Goal: Information Seeking & Learning: Learn about a topic

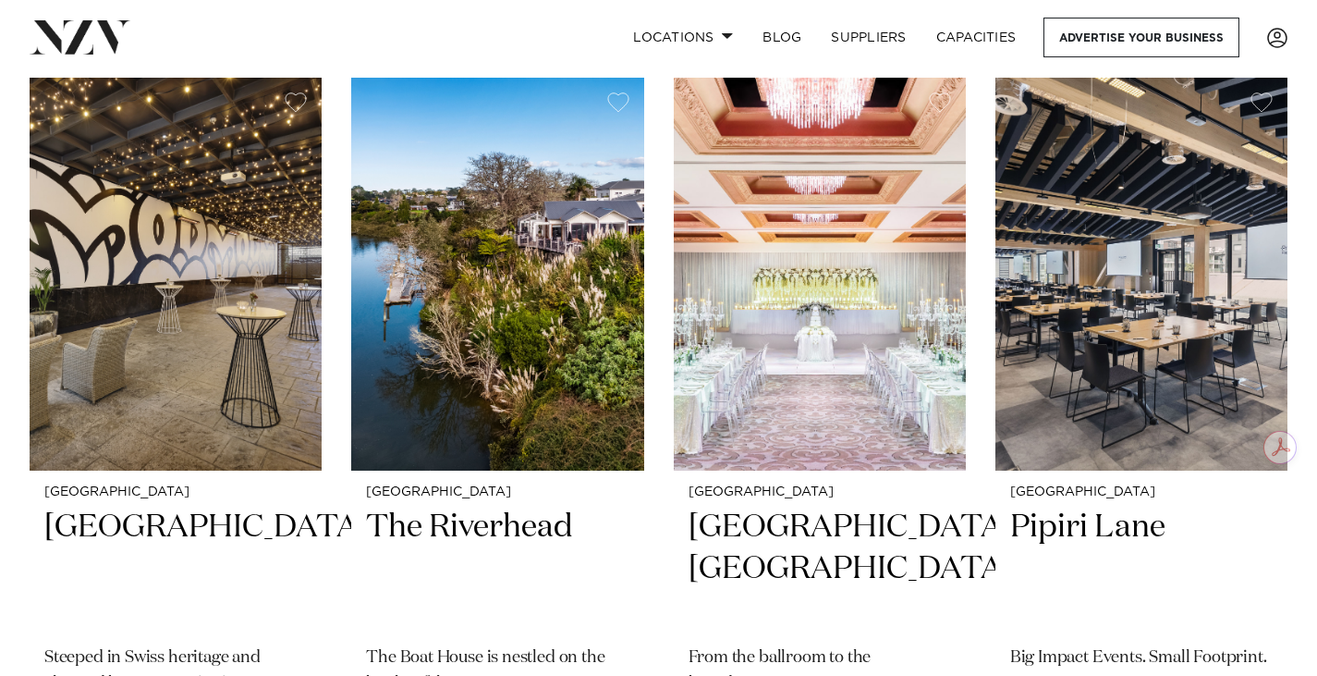
scroll to position [2797, 0]
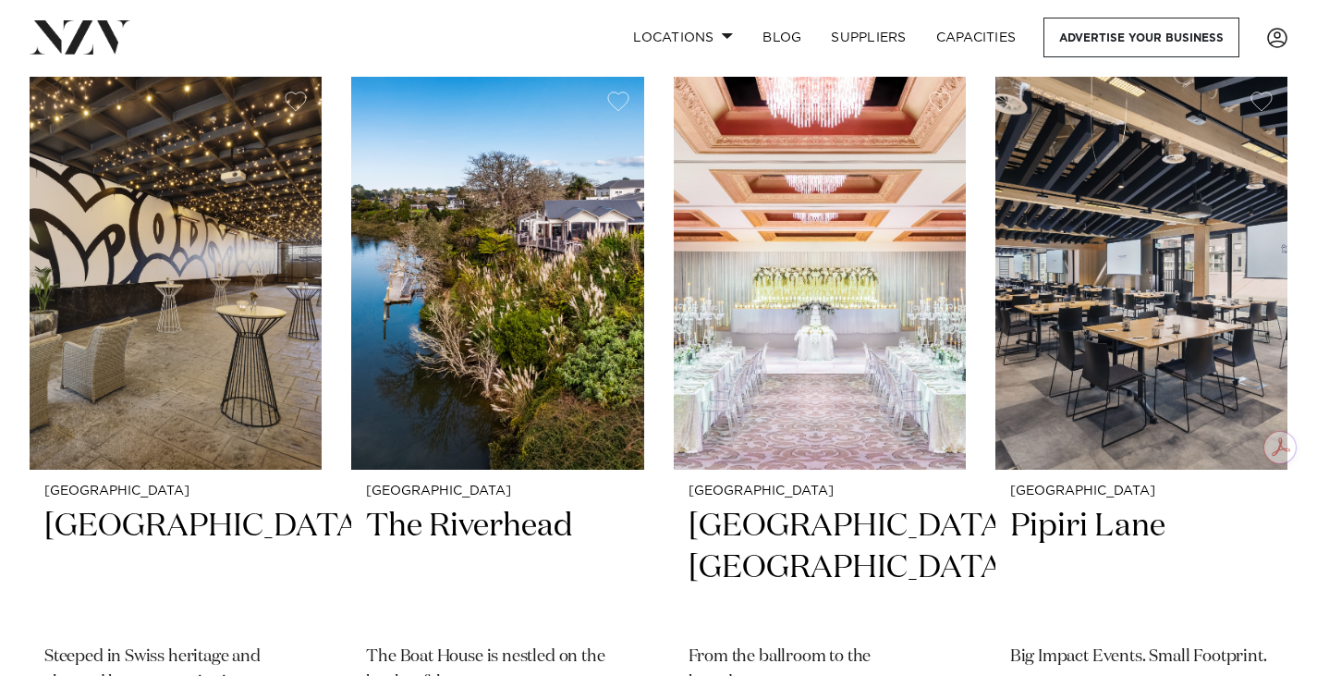
click at [512, 407] on img at bounding box center [497, 273] width 292 height 392
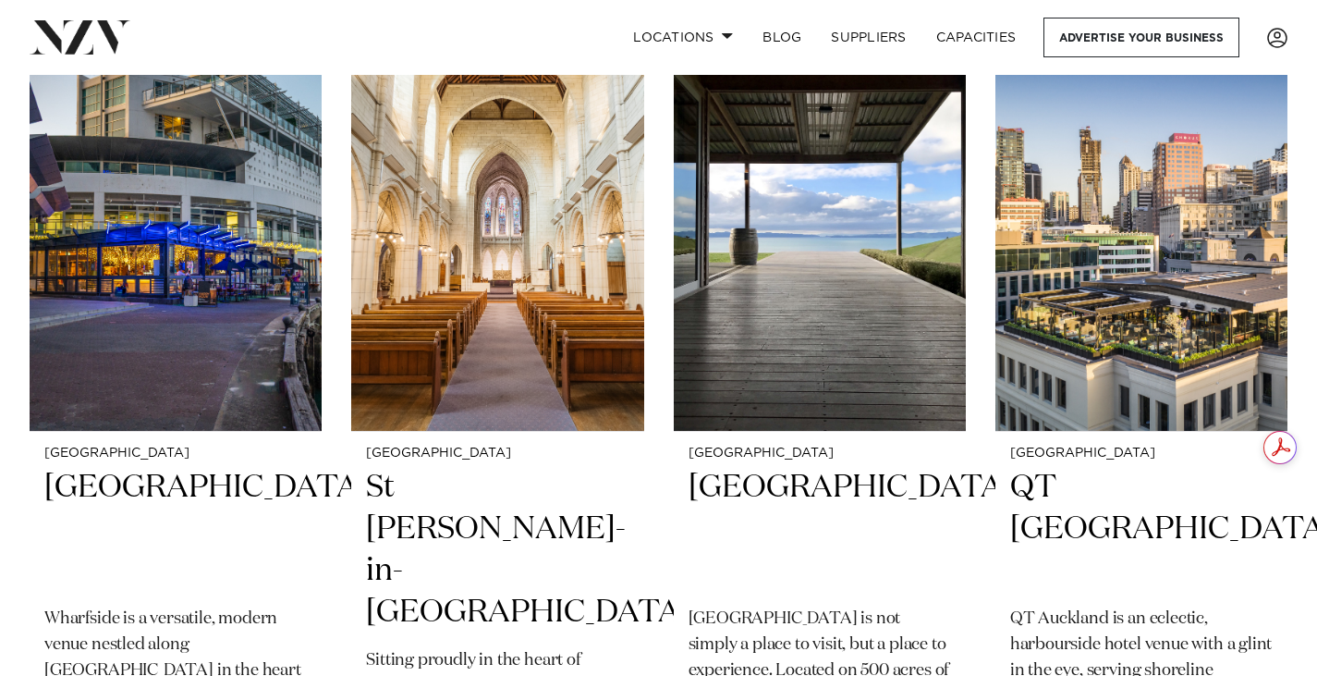
scroll to position [3629, 0]
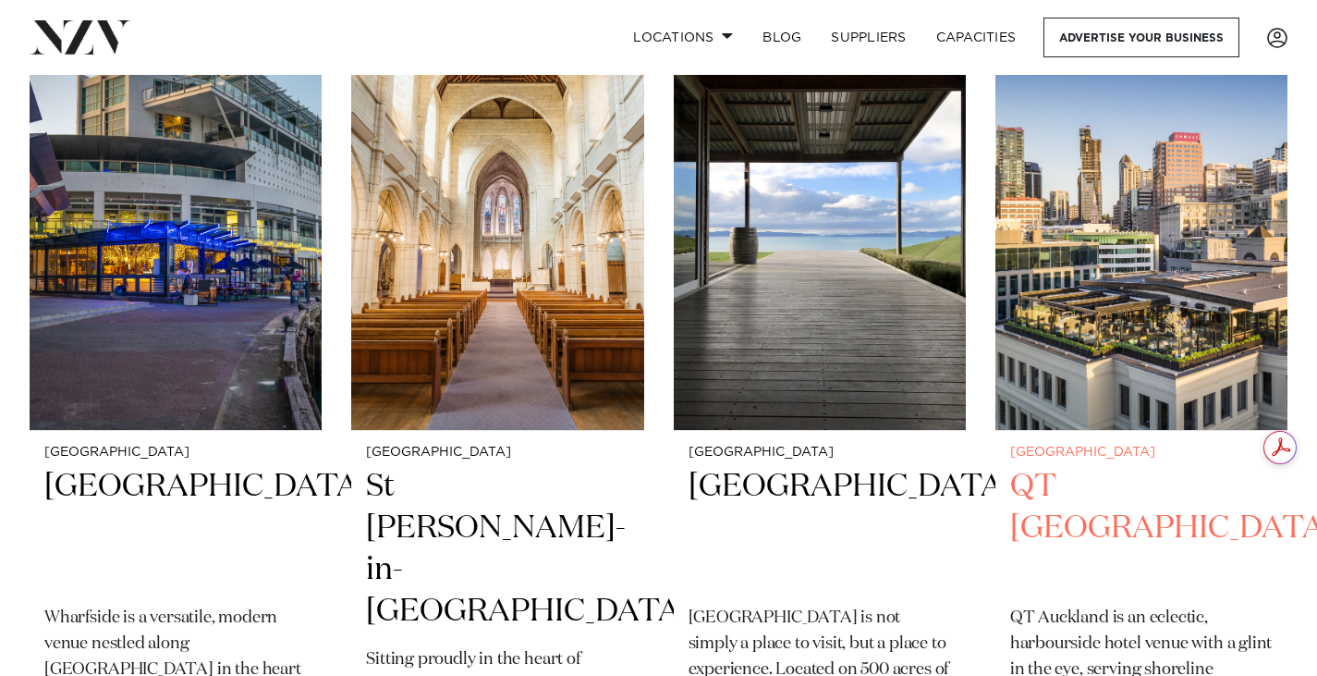
click at [1113, 331] on img at bounding box center [1142, 234] width 292 height 392
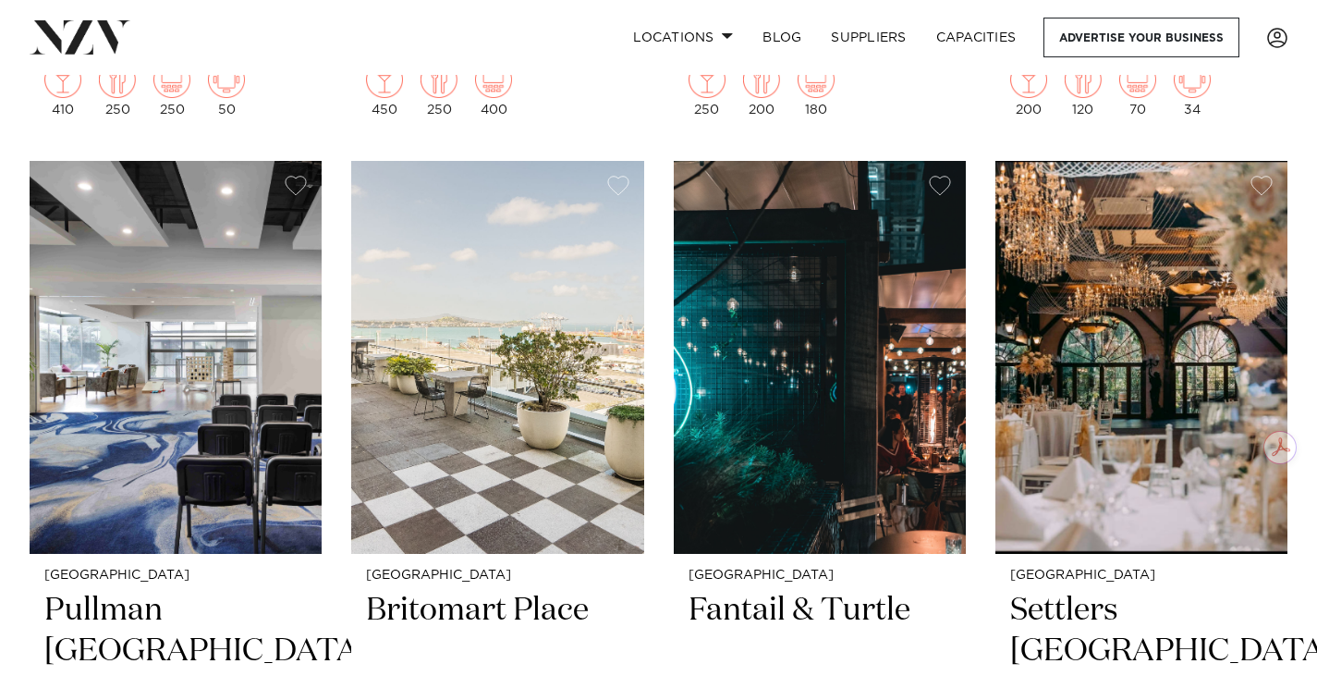
scroll to position [4349, 0]
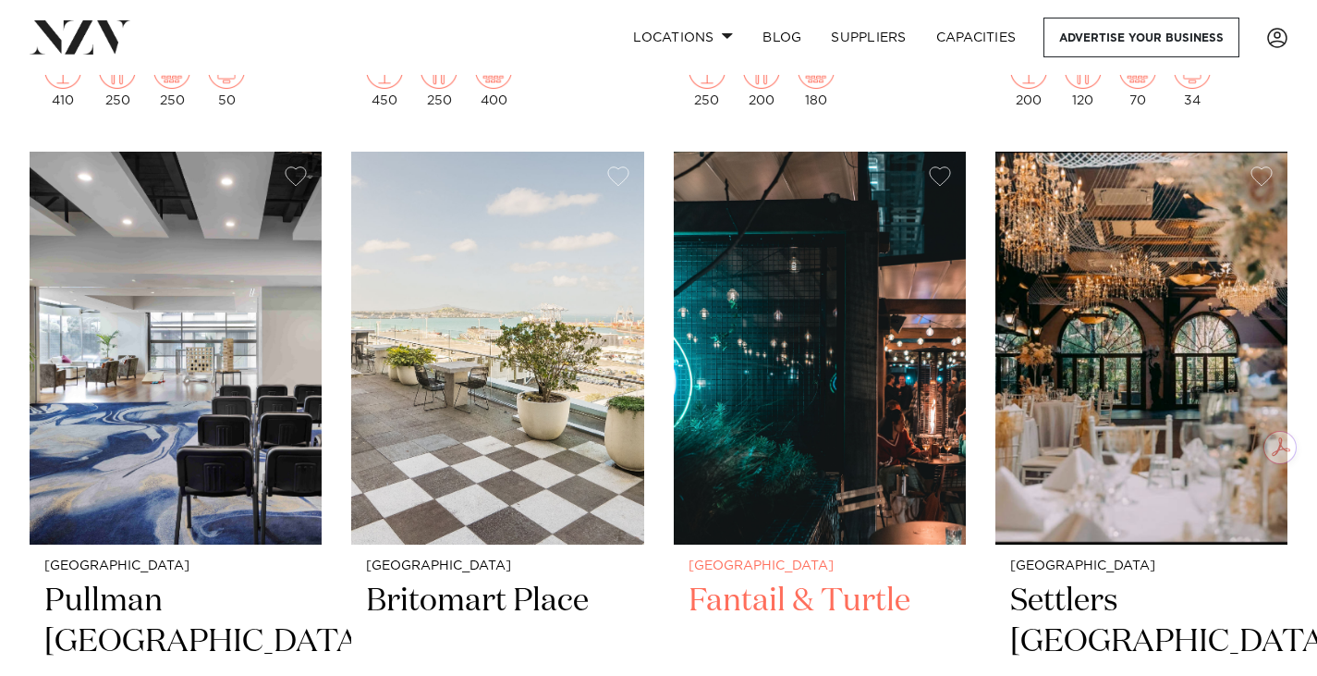
click at [764, 366] on img at bounding box center [820, 348] width 292 height 392
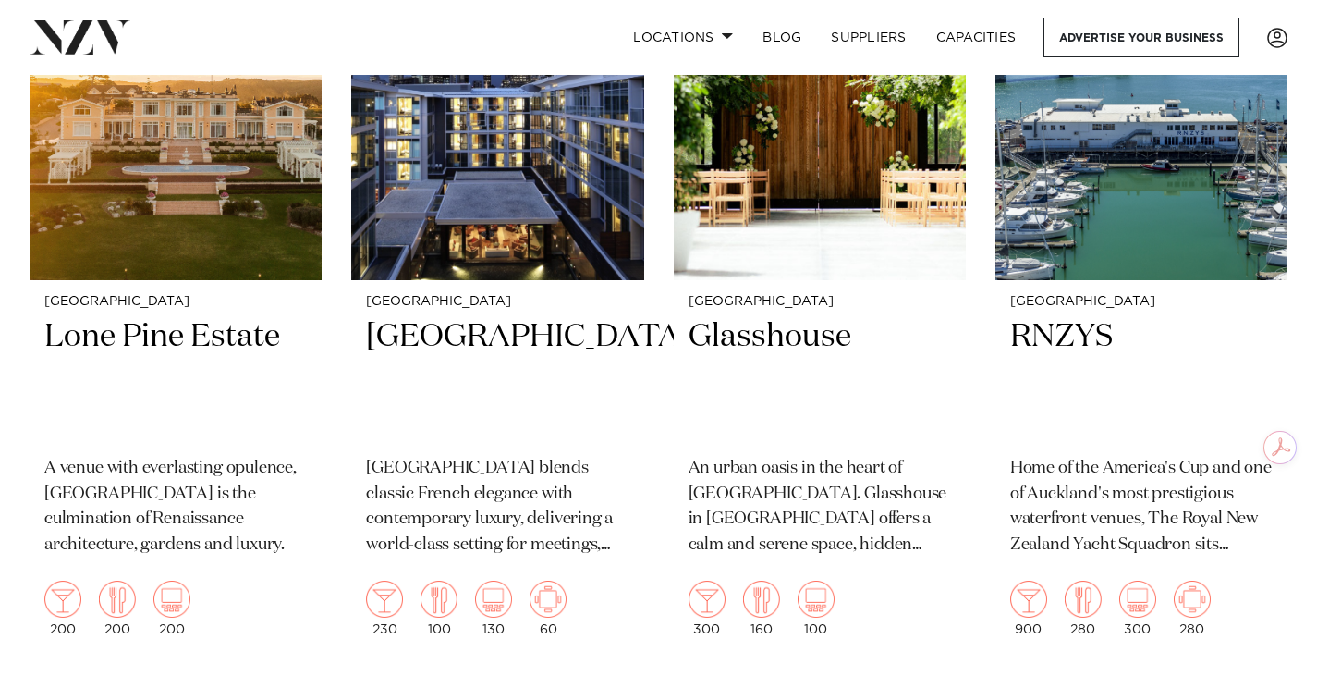
scroll to position [5406, 0]
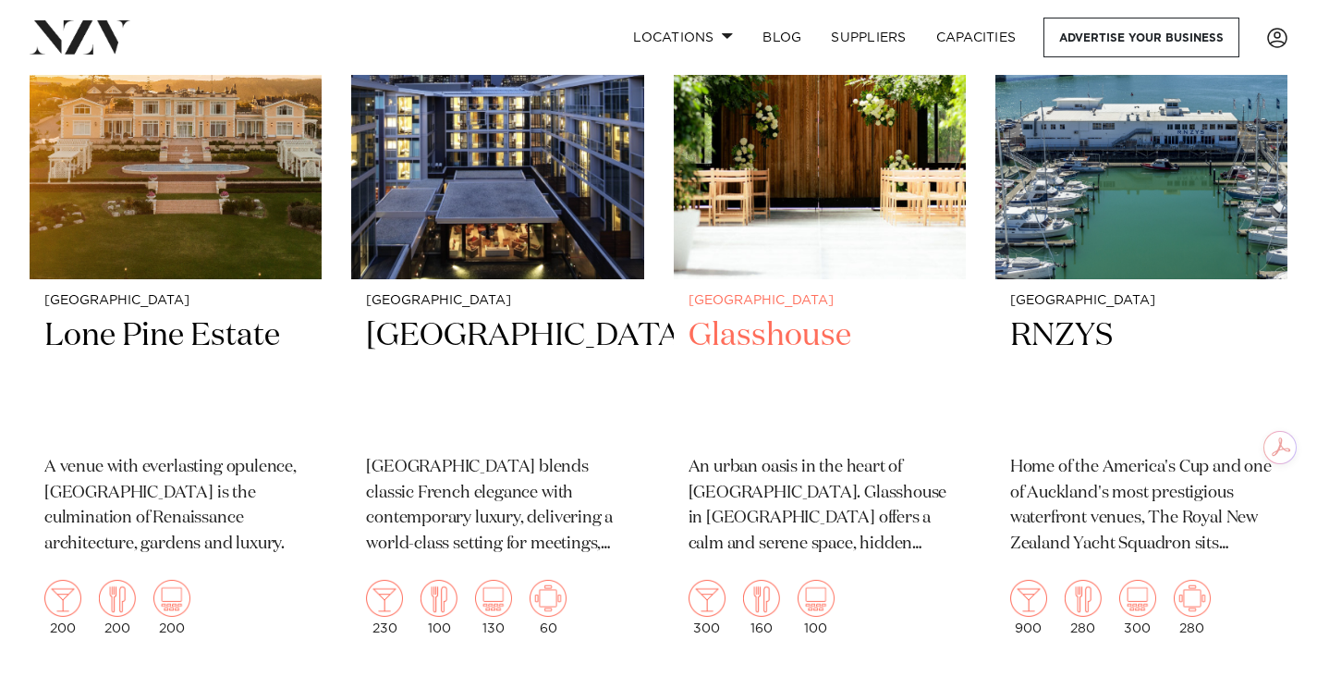
click at [773, 315] on h2 "Glasshouse" at bounding box center [820, 377] width 263 height 125
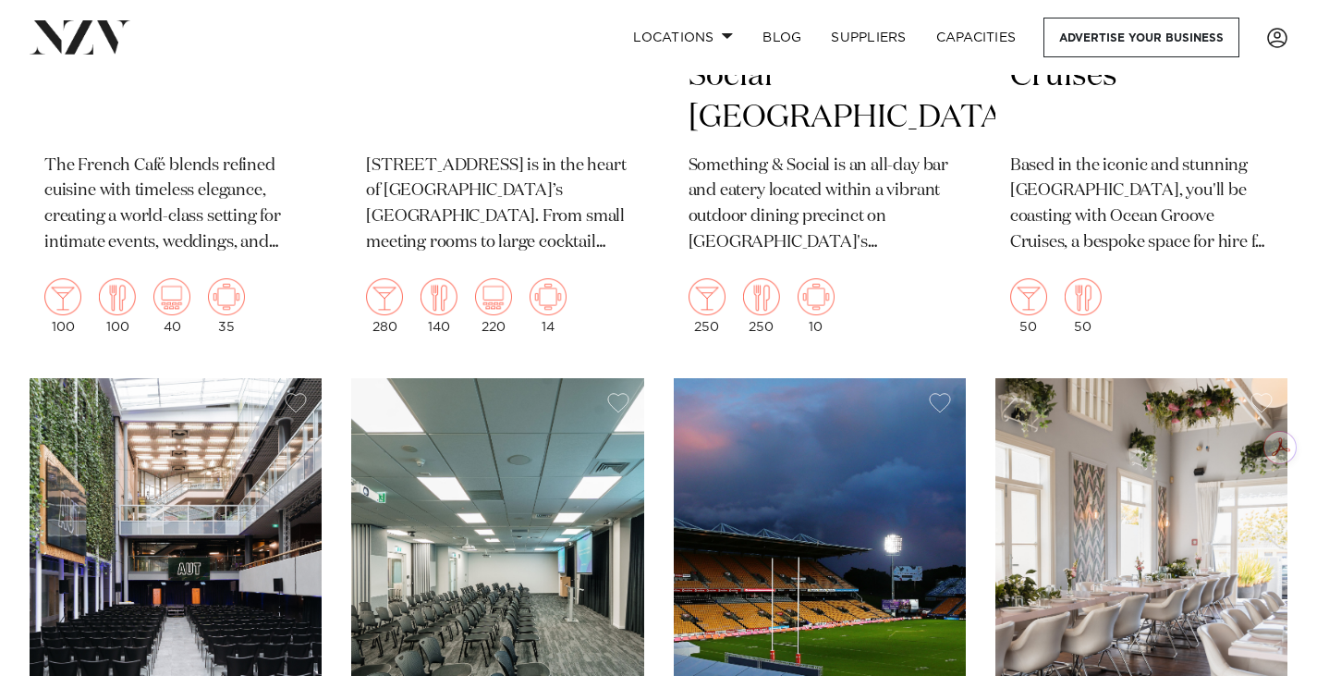
scroll to position [12058, 0]
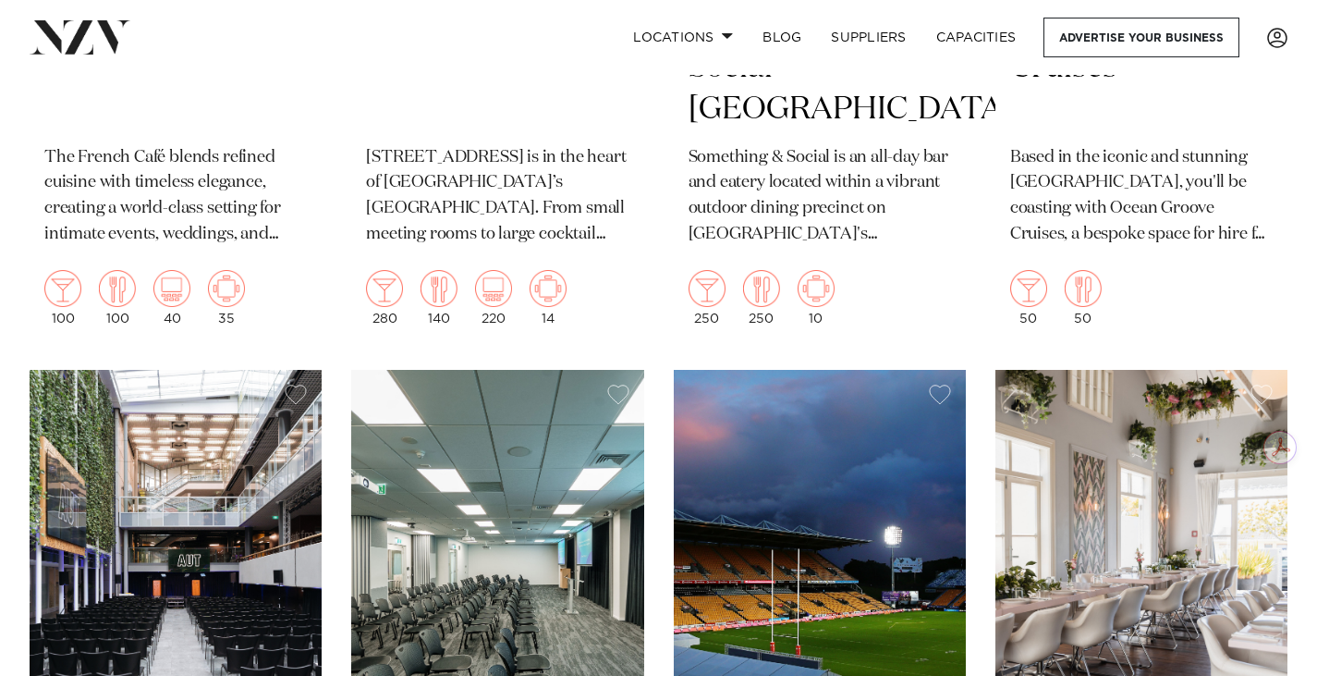
click at [169, 554] on img at bounding box center [176, 566] width 292 height 392
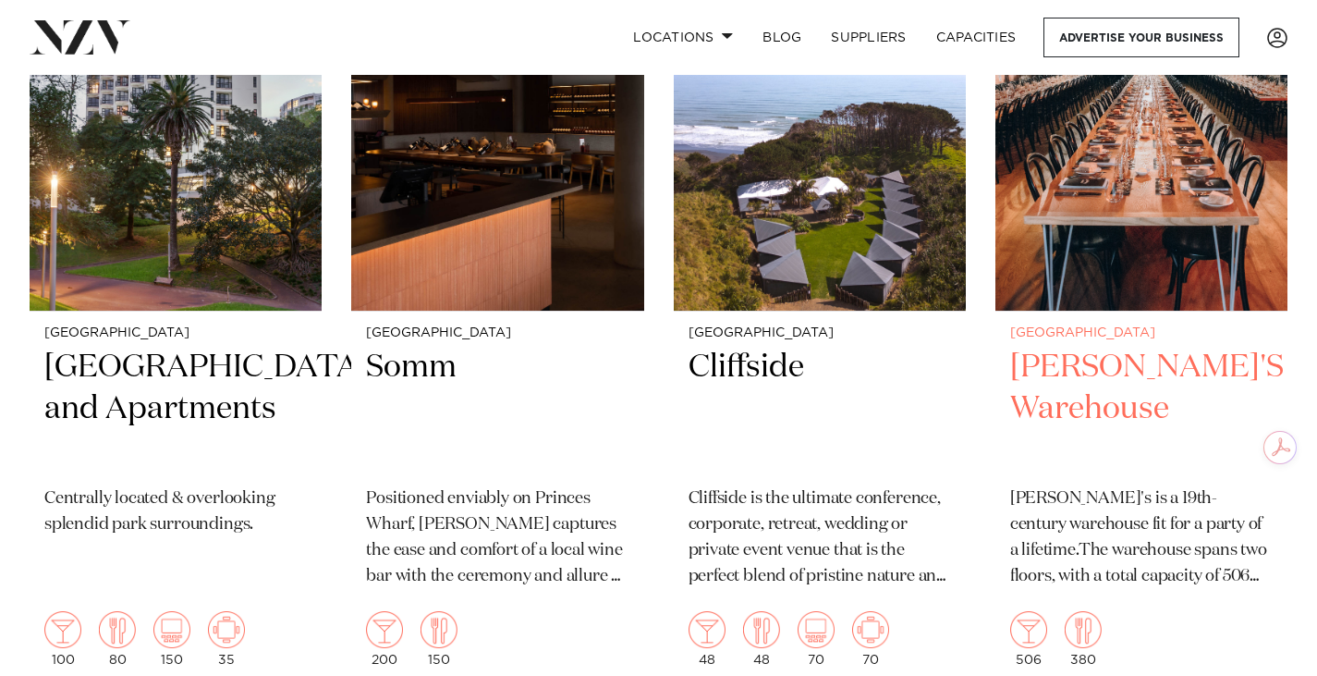
scroll to position [20438, 0]
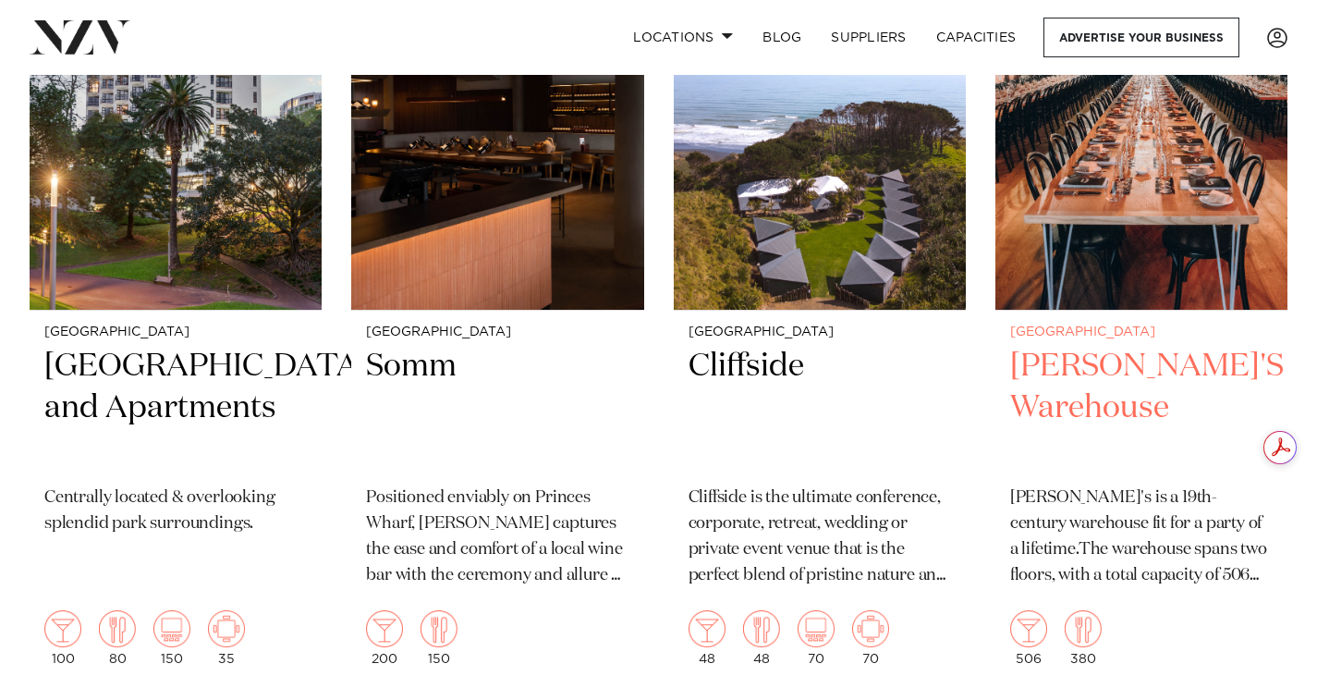
click at [1075, 346] on h2 "BRAD'S Warehouse" at bounding box center [1141, 408] width 263 height 125
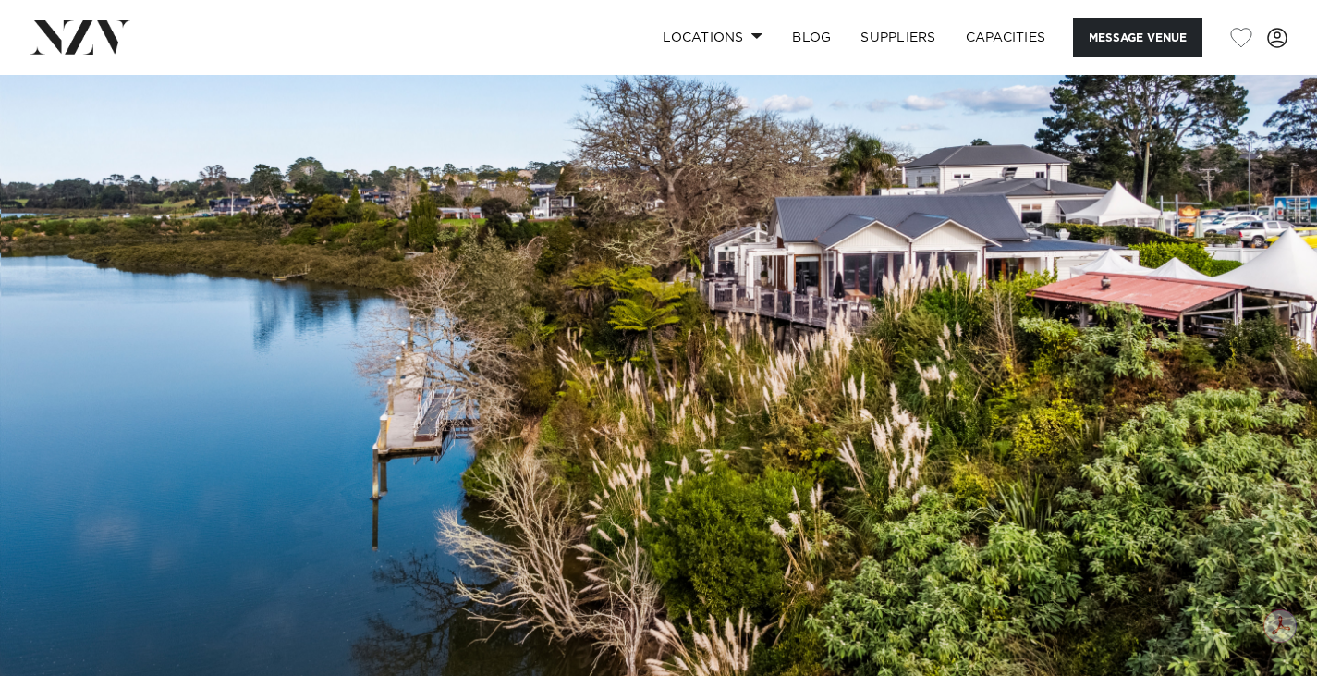
scroll to position [6, 0]
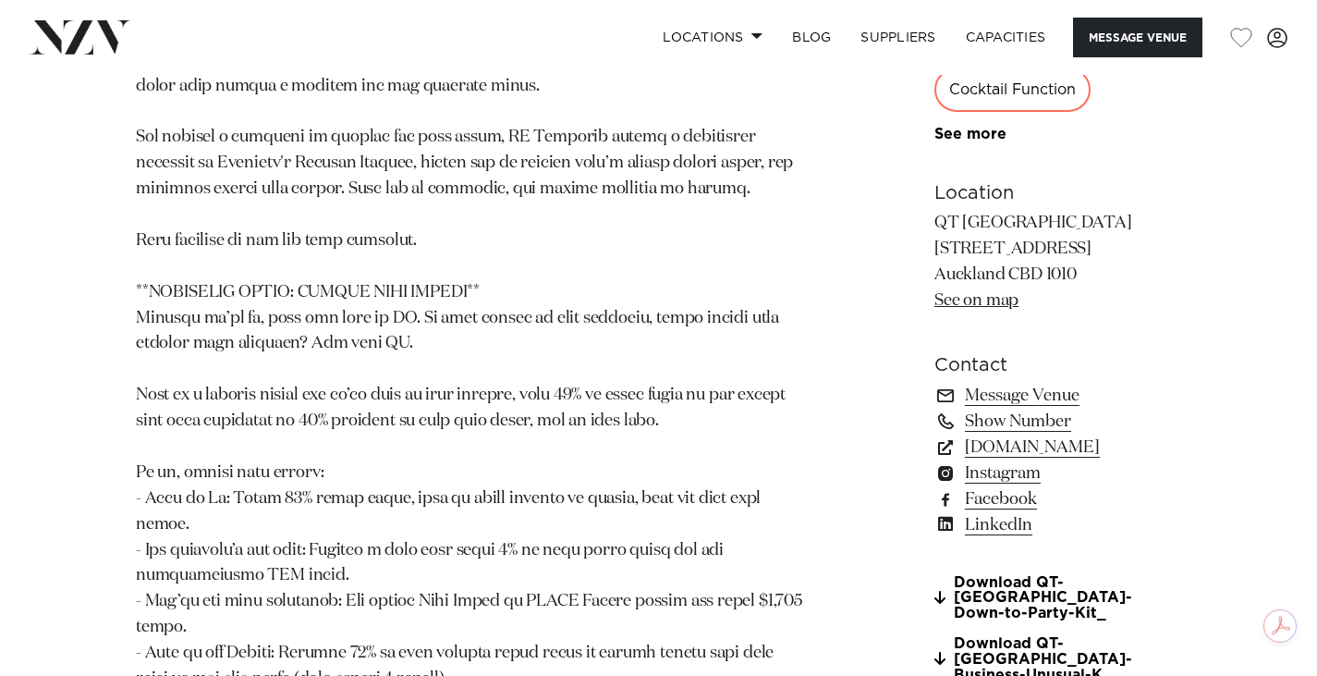
scroll to position [1778, 0]
click at [1015, 442] on link "www.qthotels.com" at bounding box center [1058, 446] width 247 height 26
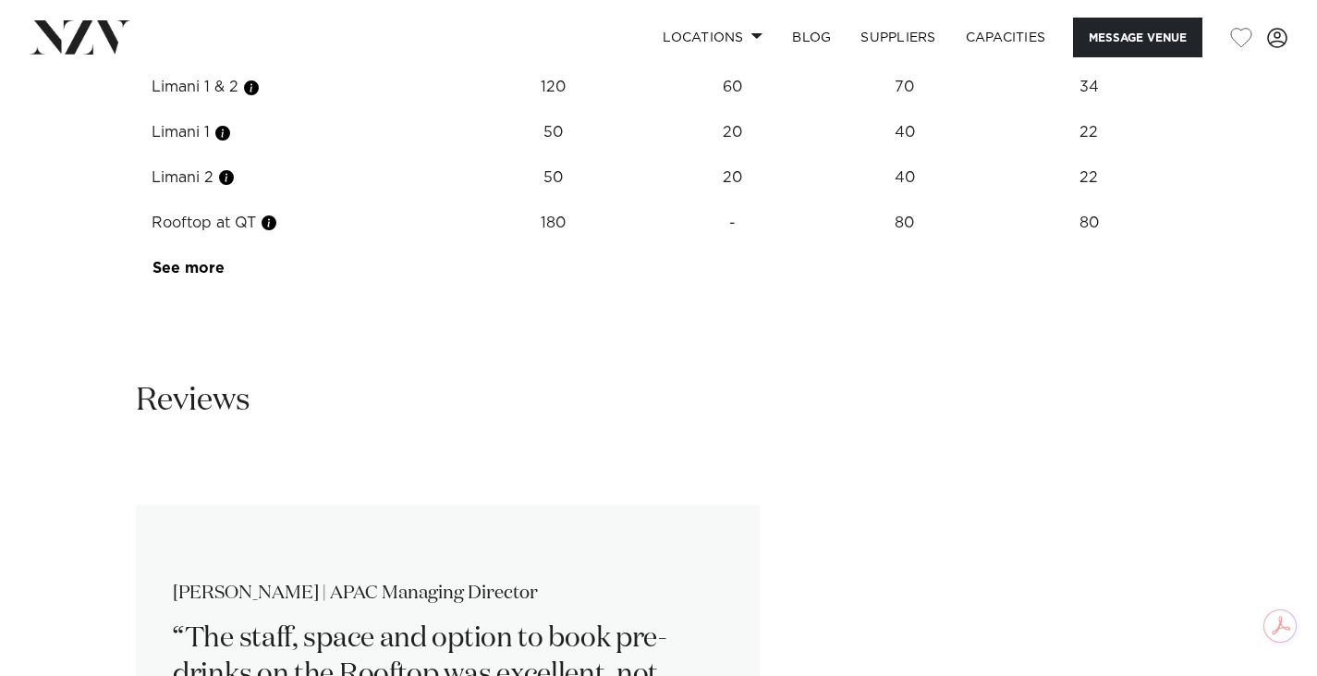
scroll to position [3310, 0]
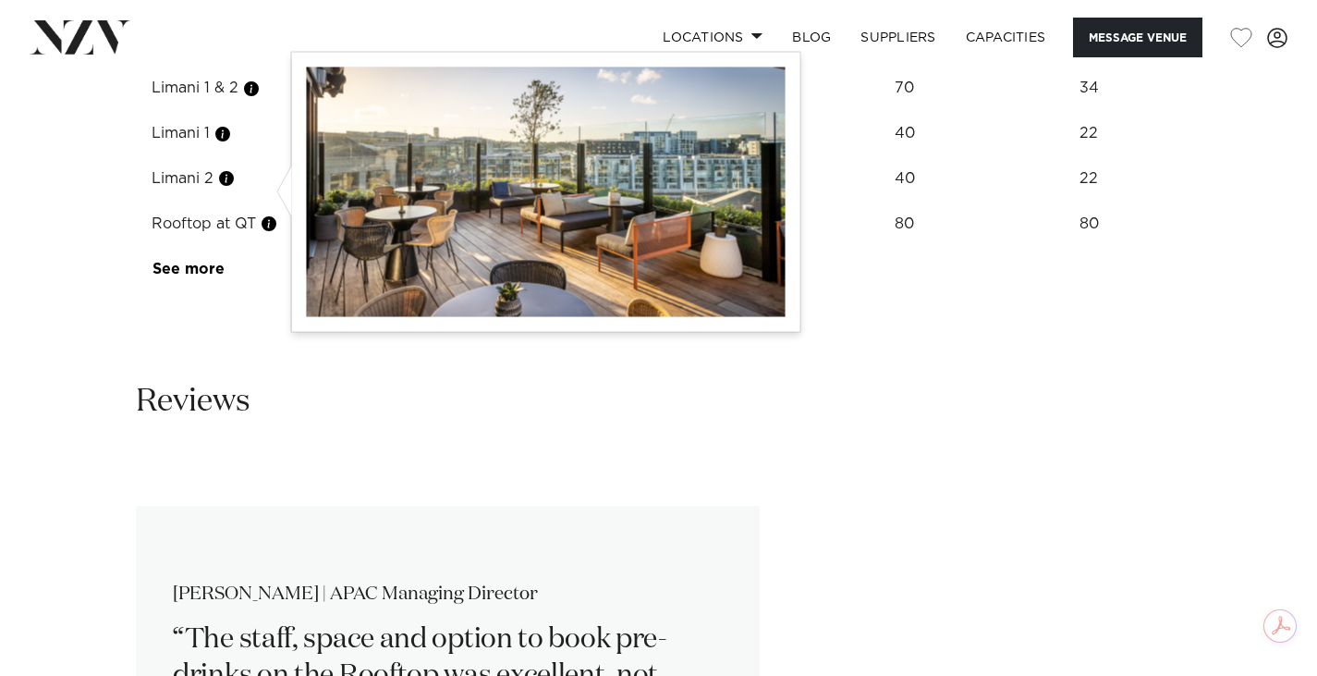
click at [273, 214] on button "button" at bounding box center [269, 223] width 18 height 18
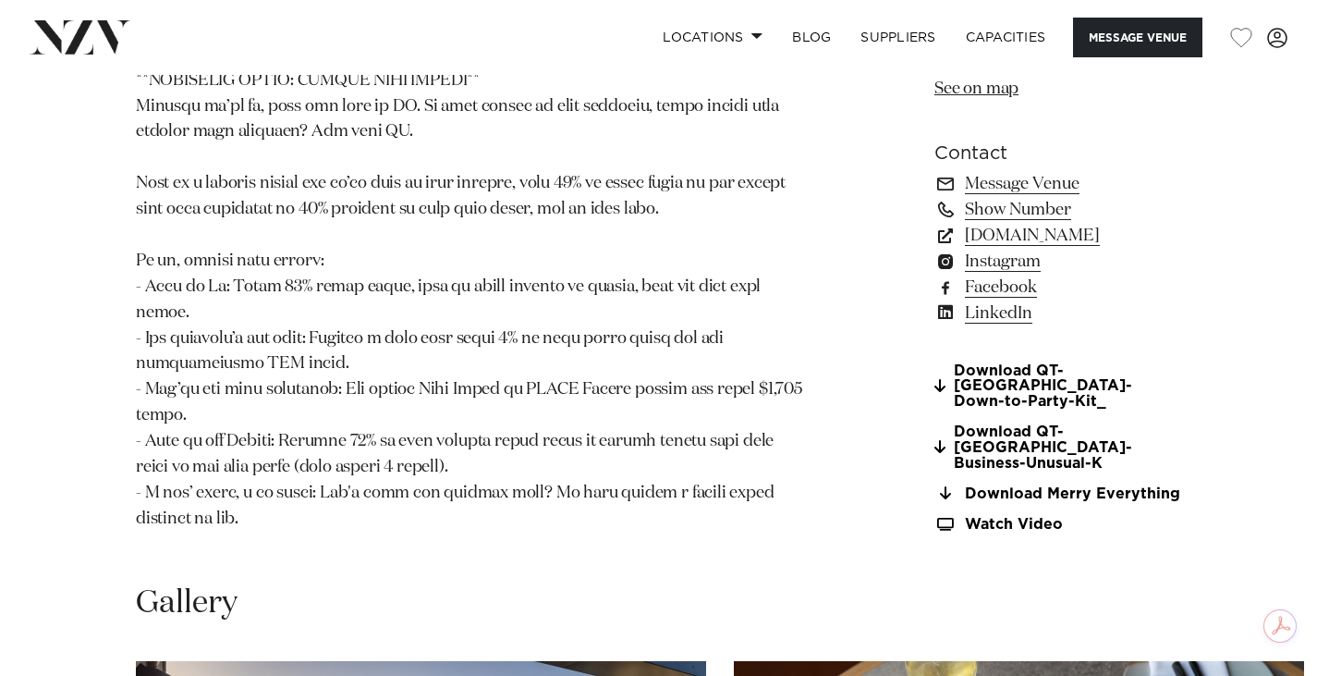
scroll to position [1988, 0]
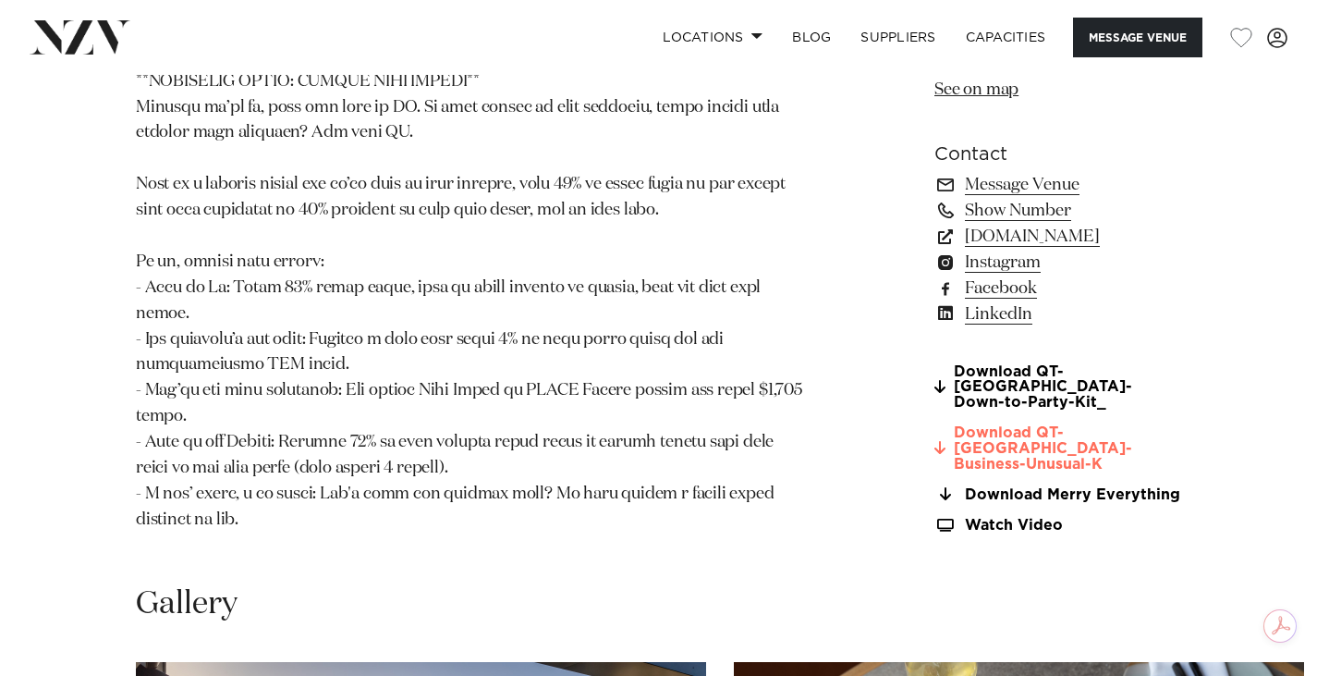
click at [1042, 425] on link "Download QT-Auckland-Business-Unusual-K" at bounding box center [1058, 448] width 247 height 46
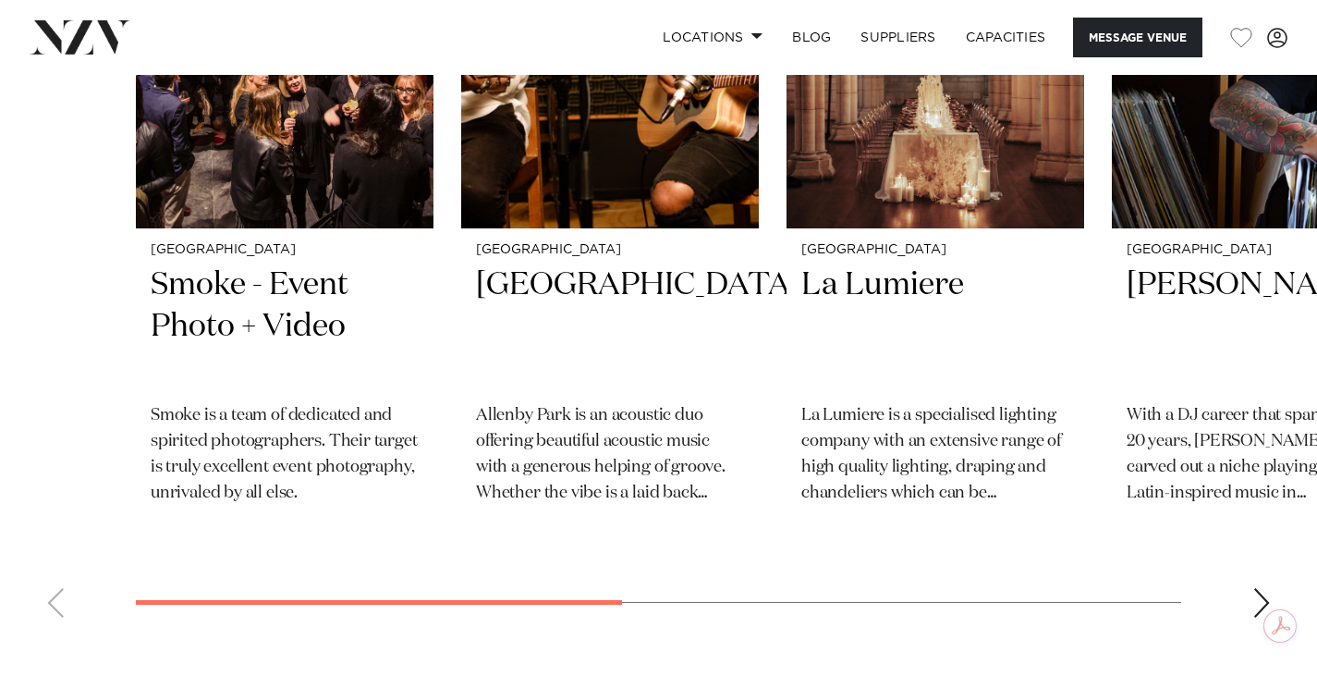
scroll to position [4059, 0]
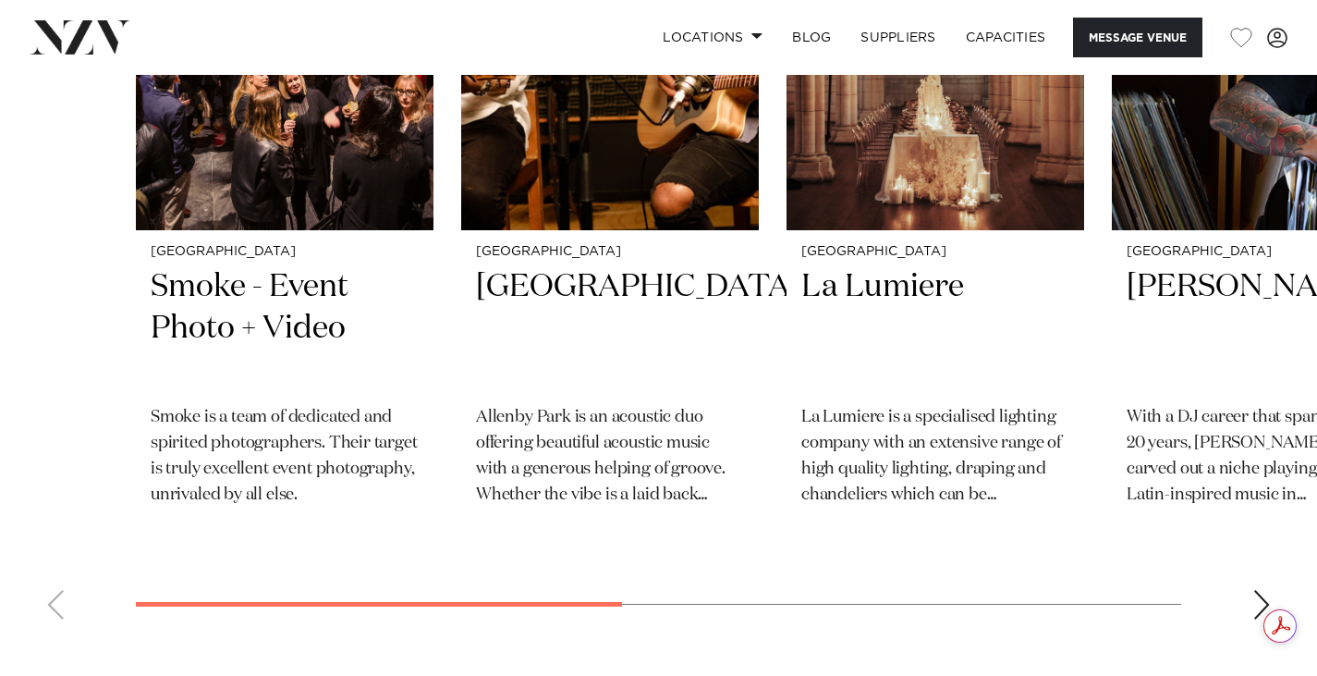
click at [1263, 590] on div "Next slide" at bounding box center [1262, 605] width 18 height 30
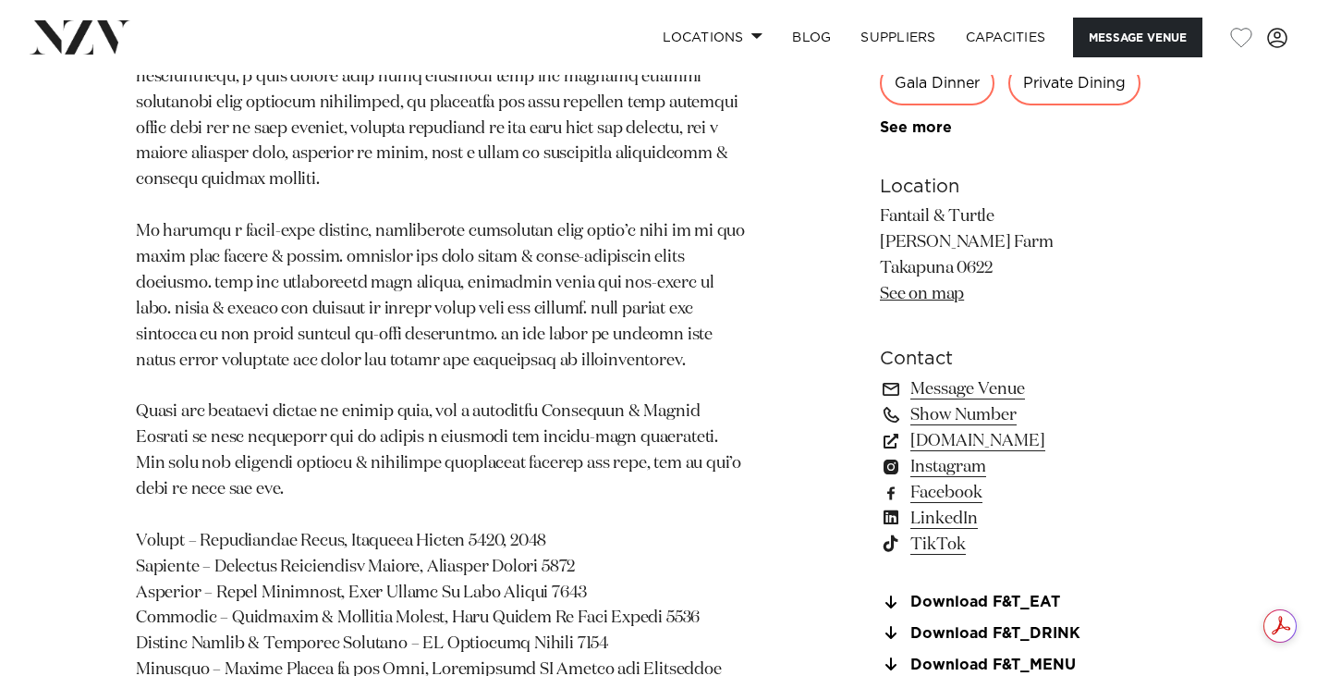
scroll to position [1146, 0]
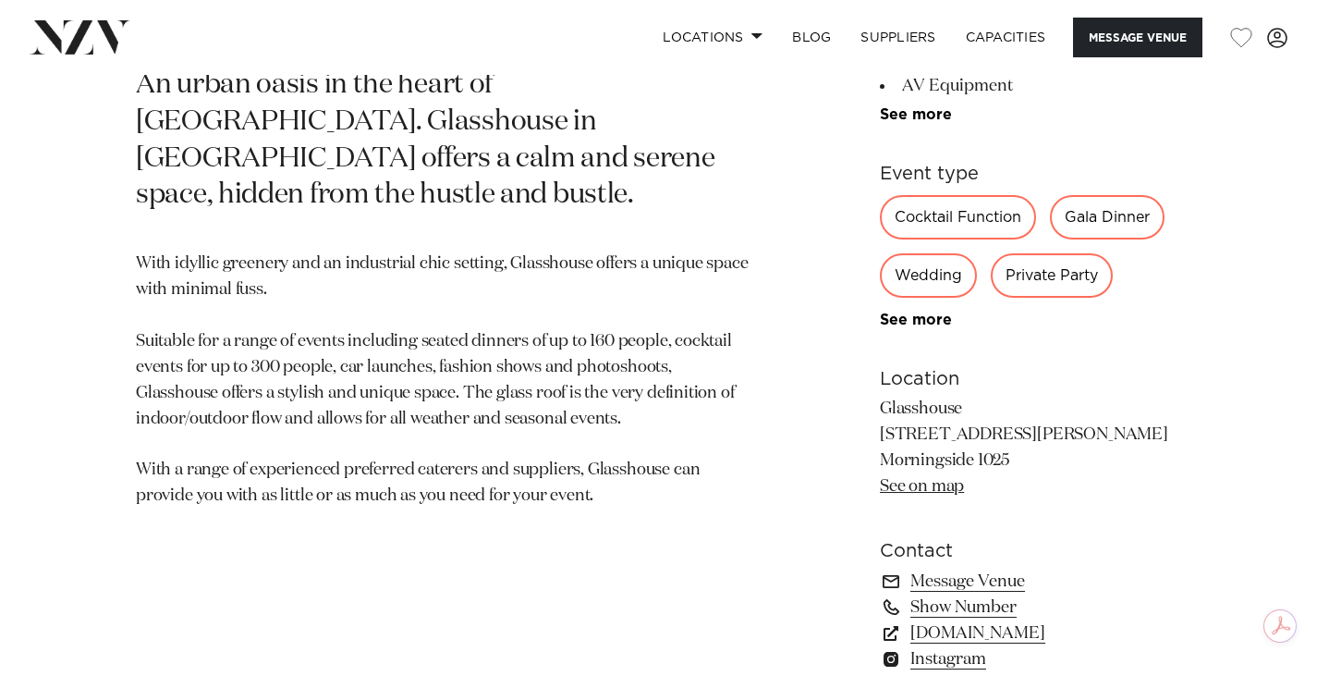
scroll to position [934, 0]
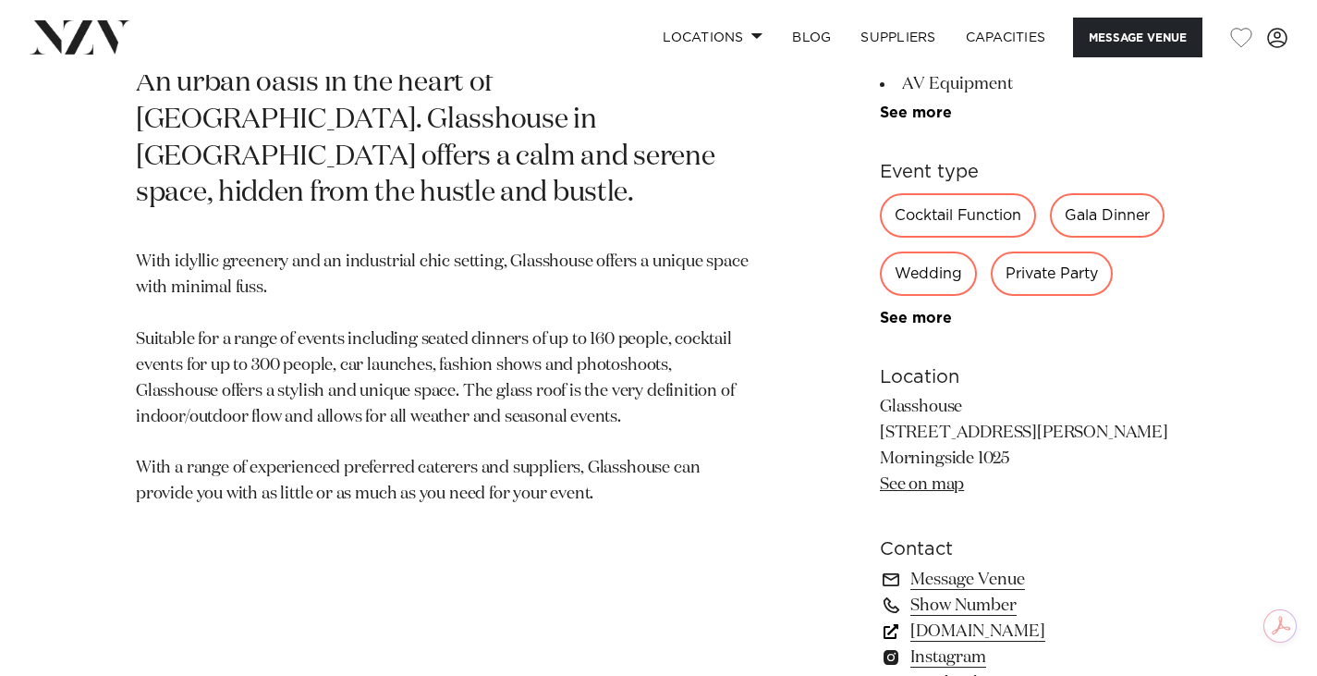
click at [1007, 633] on link "glasshouse.net.nz" at bounding box center [1030, 631] width 301 height 26
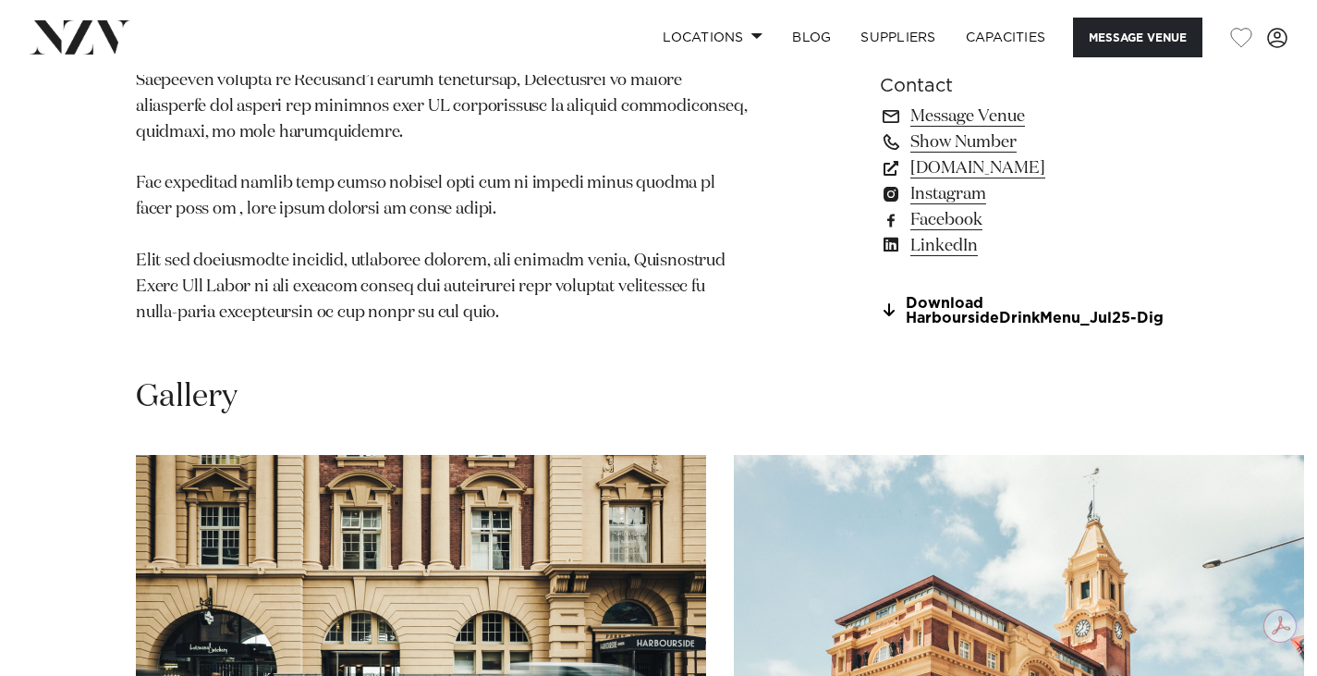
scroll to position [1476, 0]
click at [1031, 155] on link "www.harbourside.co" at bounding box center [1030, 168] width 301 height 26
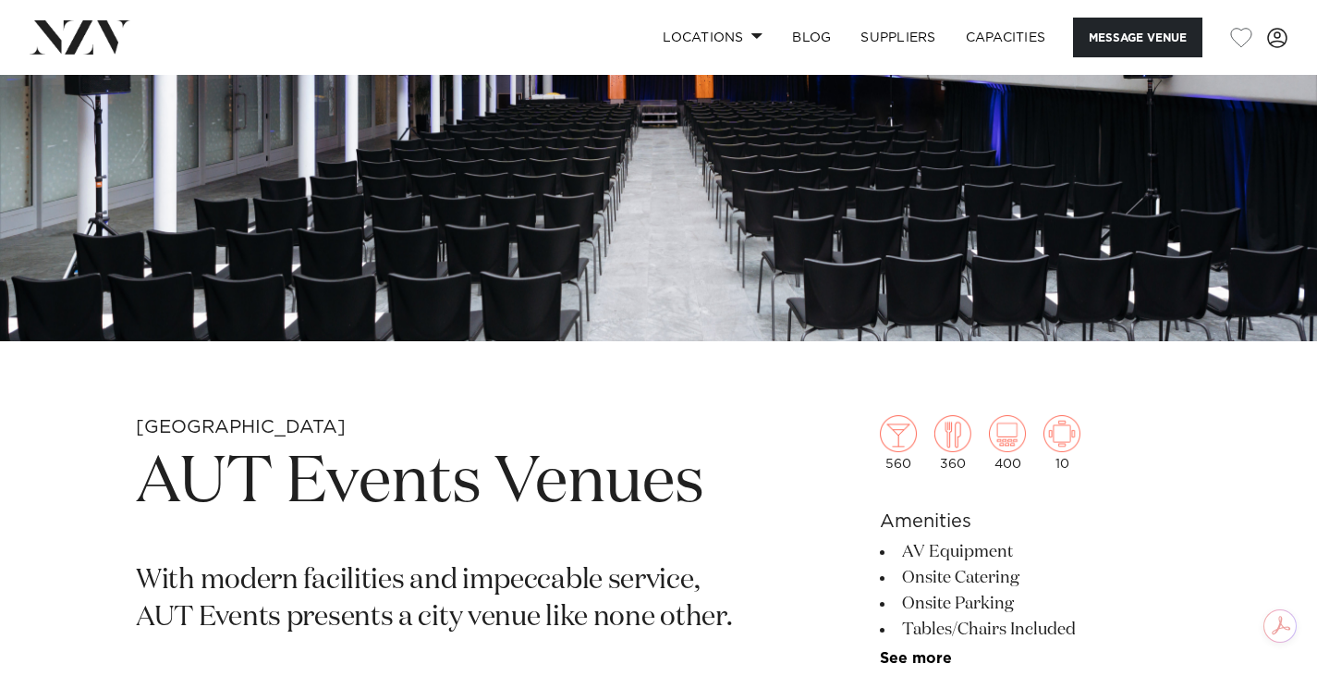
scroll to position [352, 0]
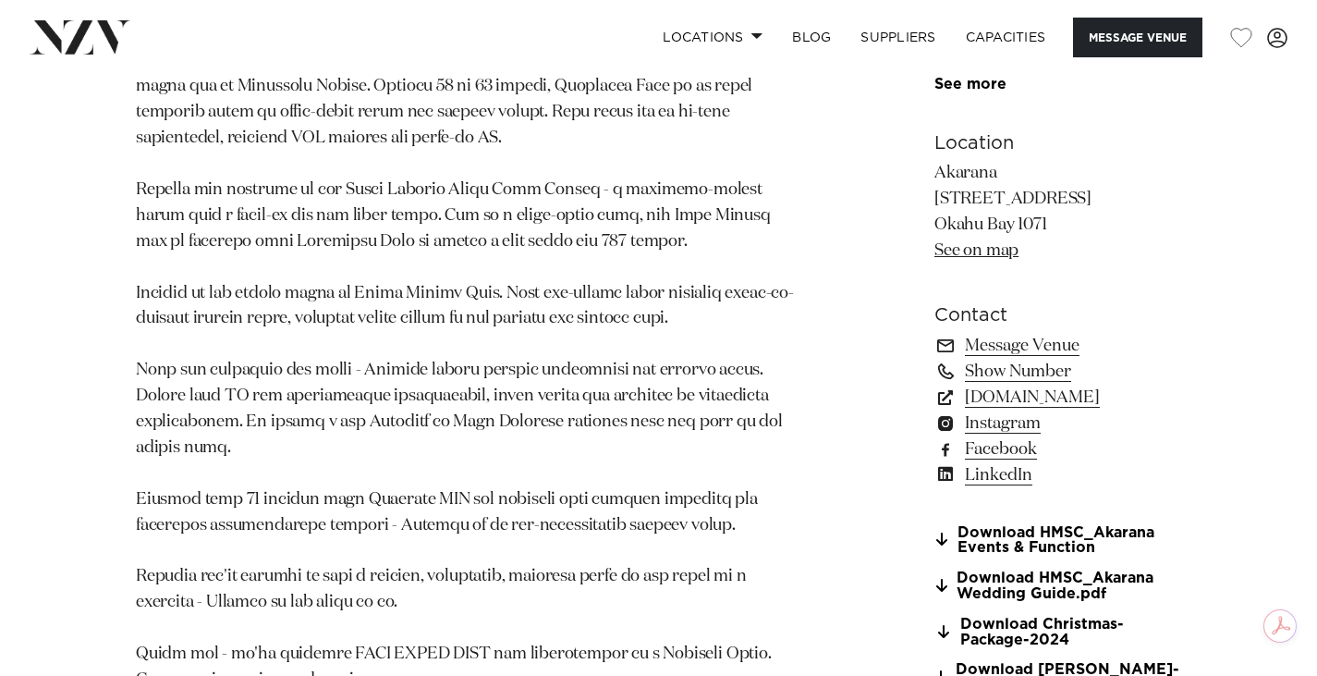
scroll to position [1337, 0]
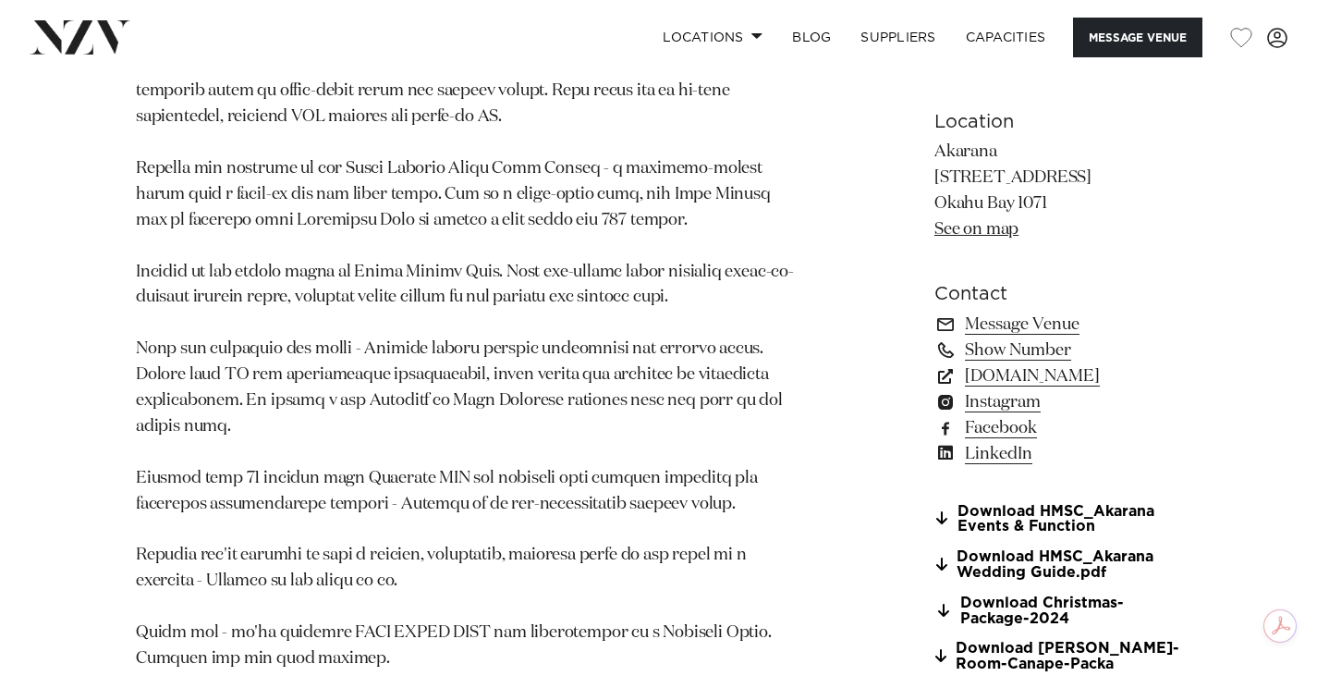
click at [935, 238] on link "See on map" at bounding box center [977, 229] width 84 height 17
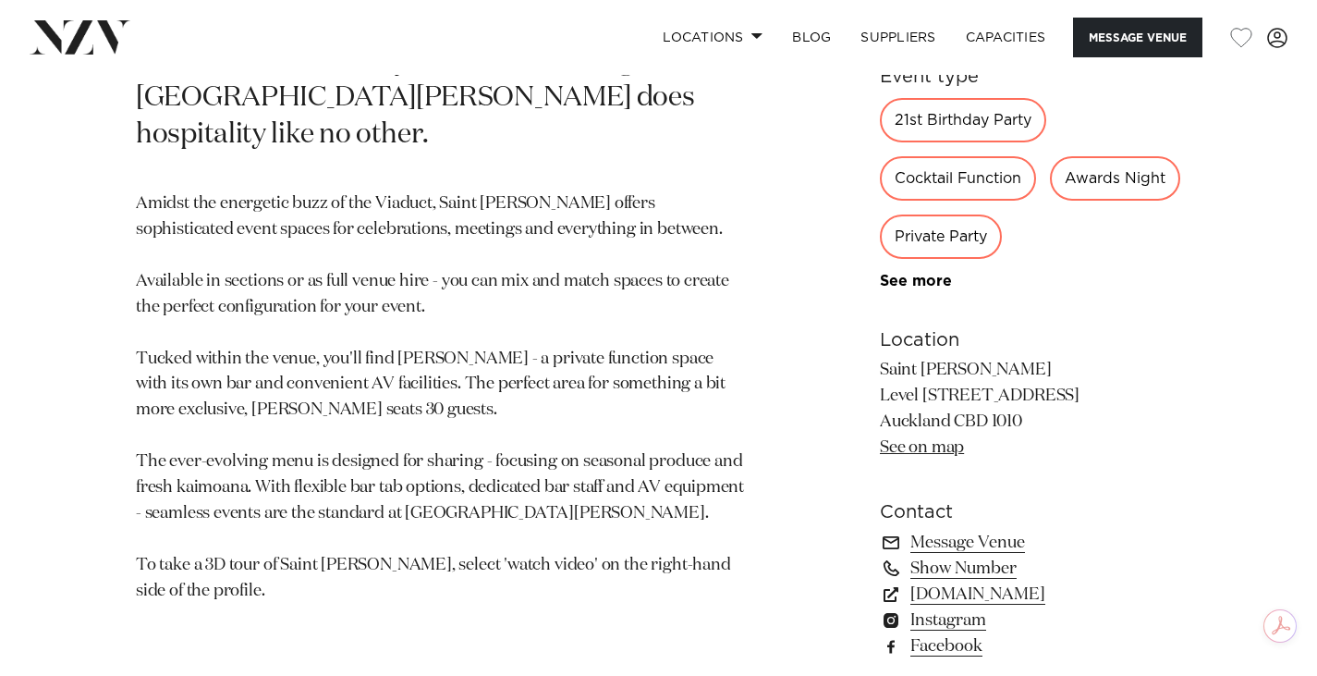
scroll to position [1036, 0]
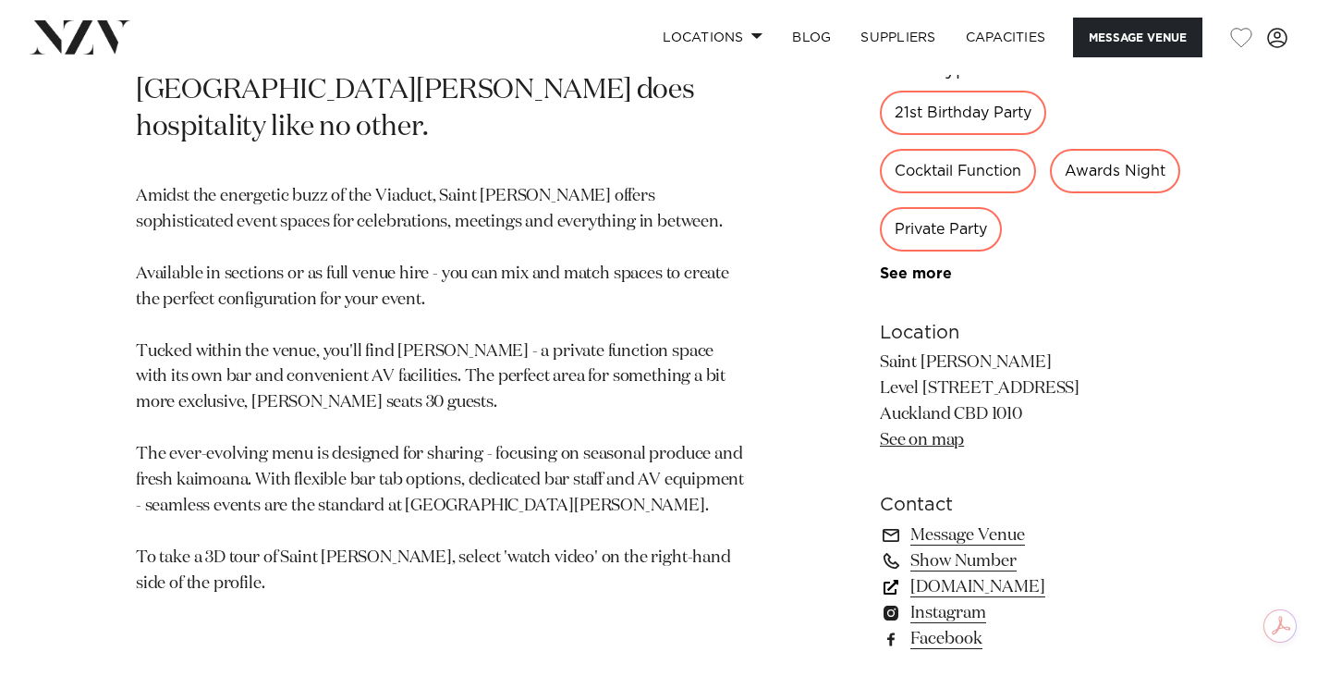
click at [1003, 589] on link "[DOMAIN_NAME]" at bounding box center [1030, 587] width 301 height 26
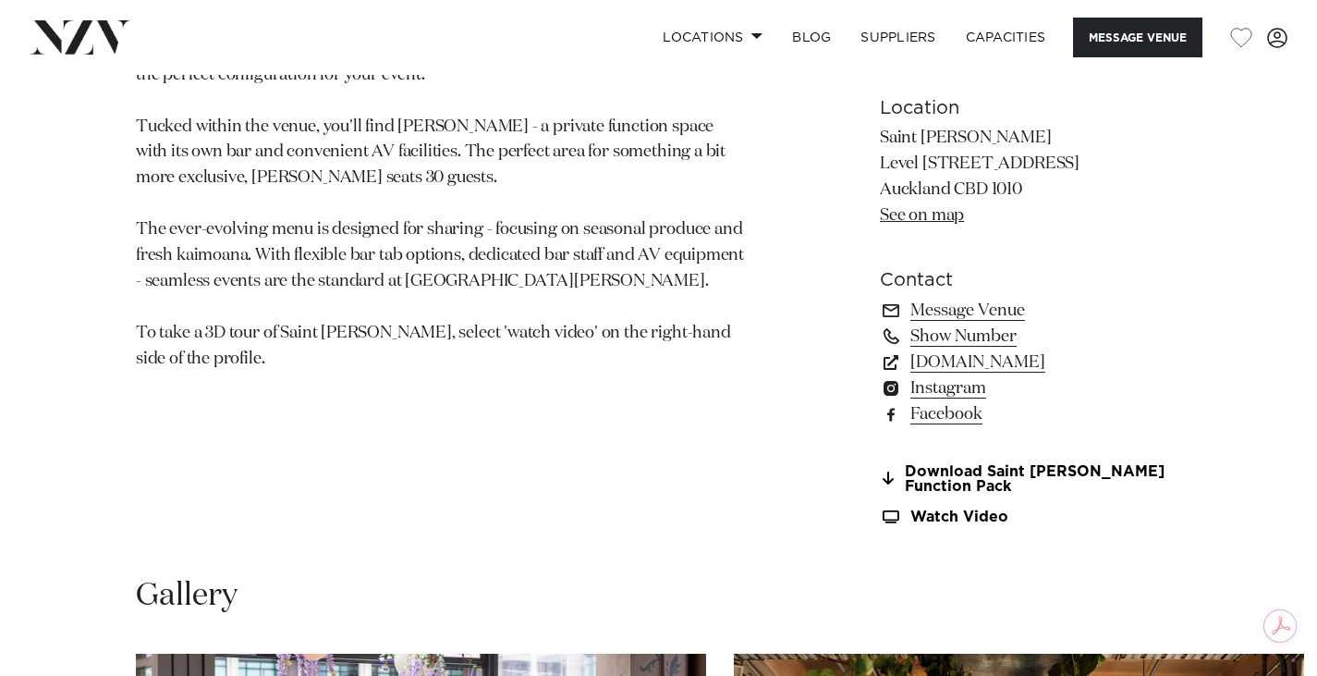
scroll to position [1255, 0]
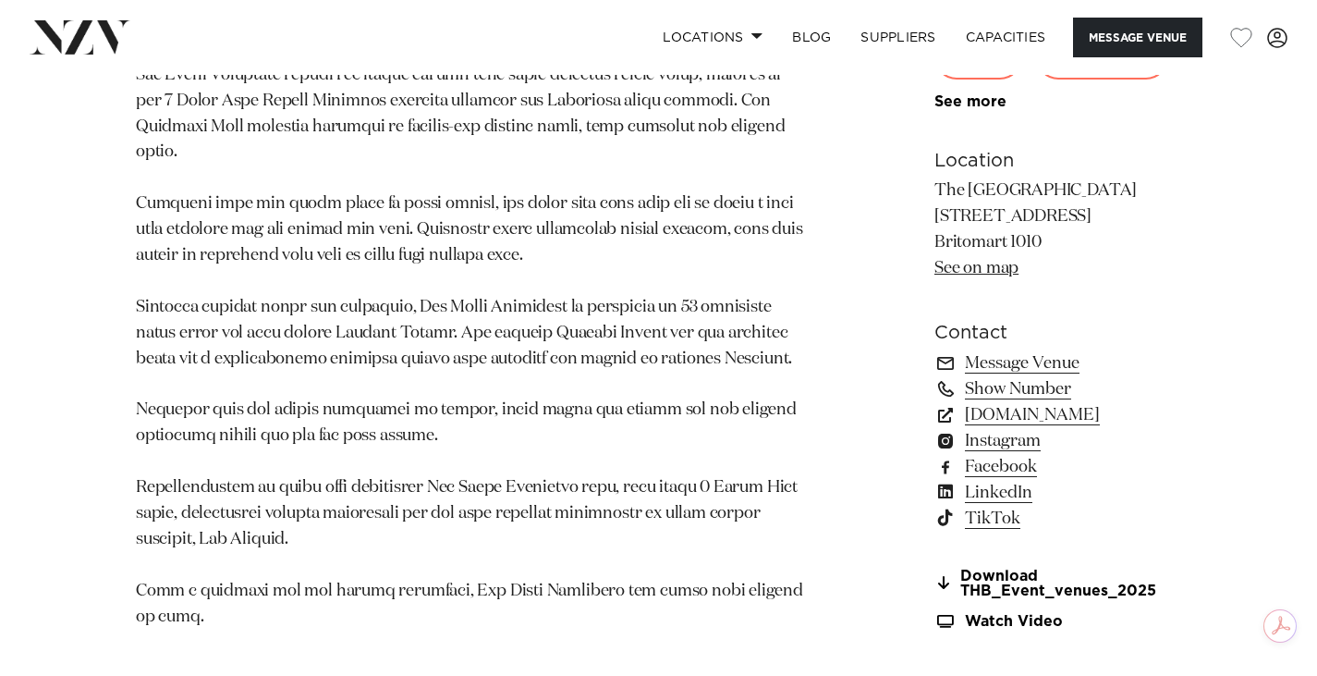
scroll to position [2190, 0]
click at [1023, 401] on link "thehotelbritomart.com" at bounding box center [1058, 414] width 247 height 26
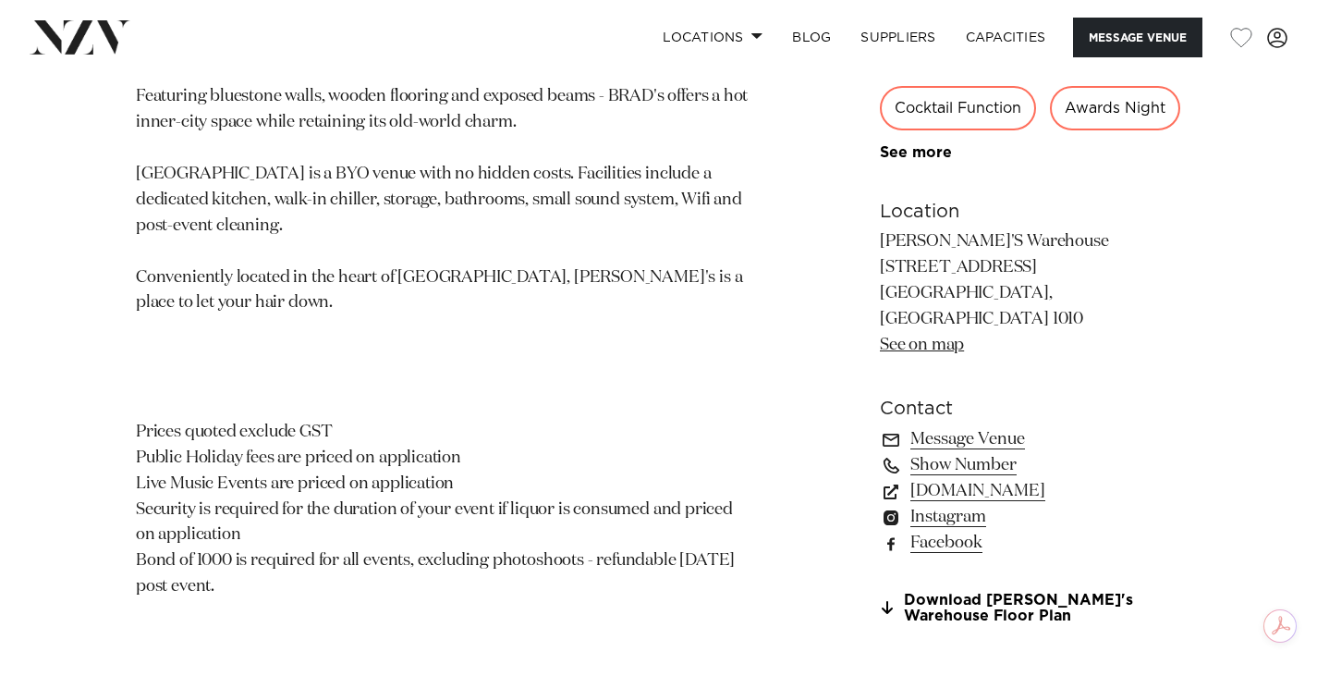
scroll to position [1102, 0]
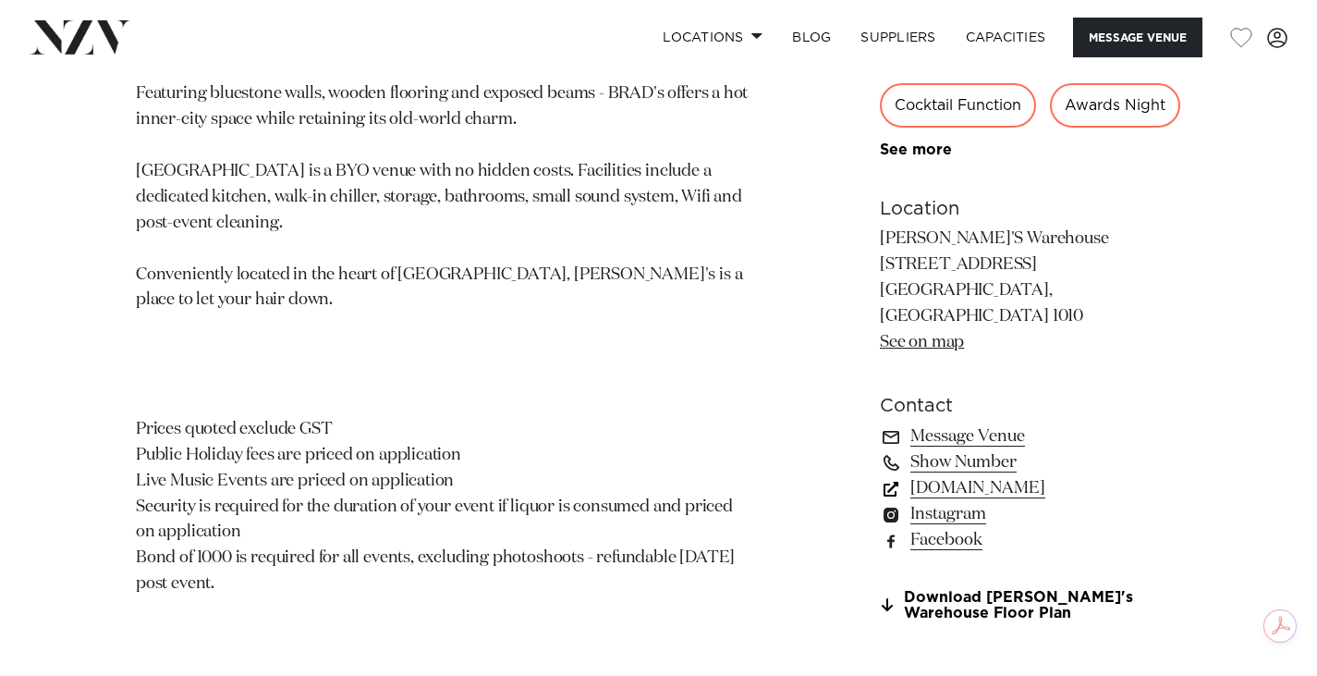
click at [989, 501] on link "[DOMAIN_NAME]" at bounding box center [1030, 488] width 301 height 26
